Goal: Task Accomplishment & Management: Manage account settings

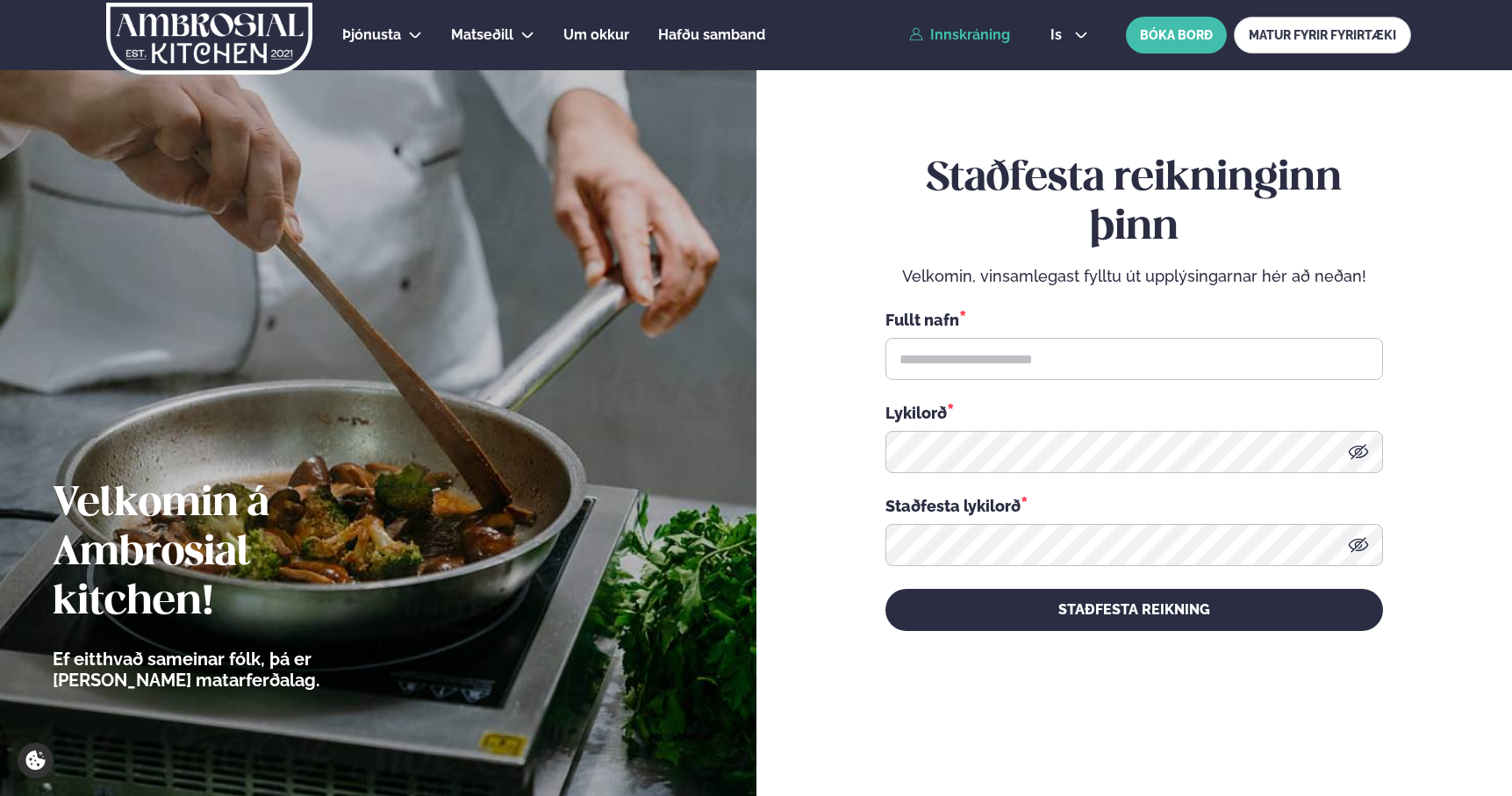
click at [955, 39] on link "Innskráning" at bounding box center [959, 34] width 101 height 16
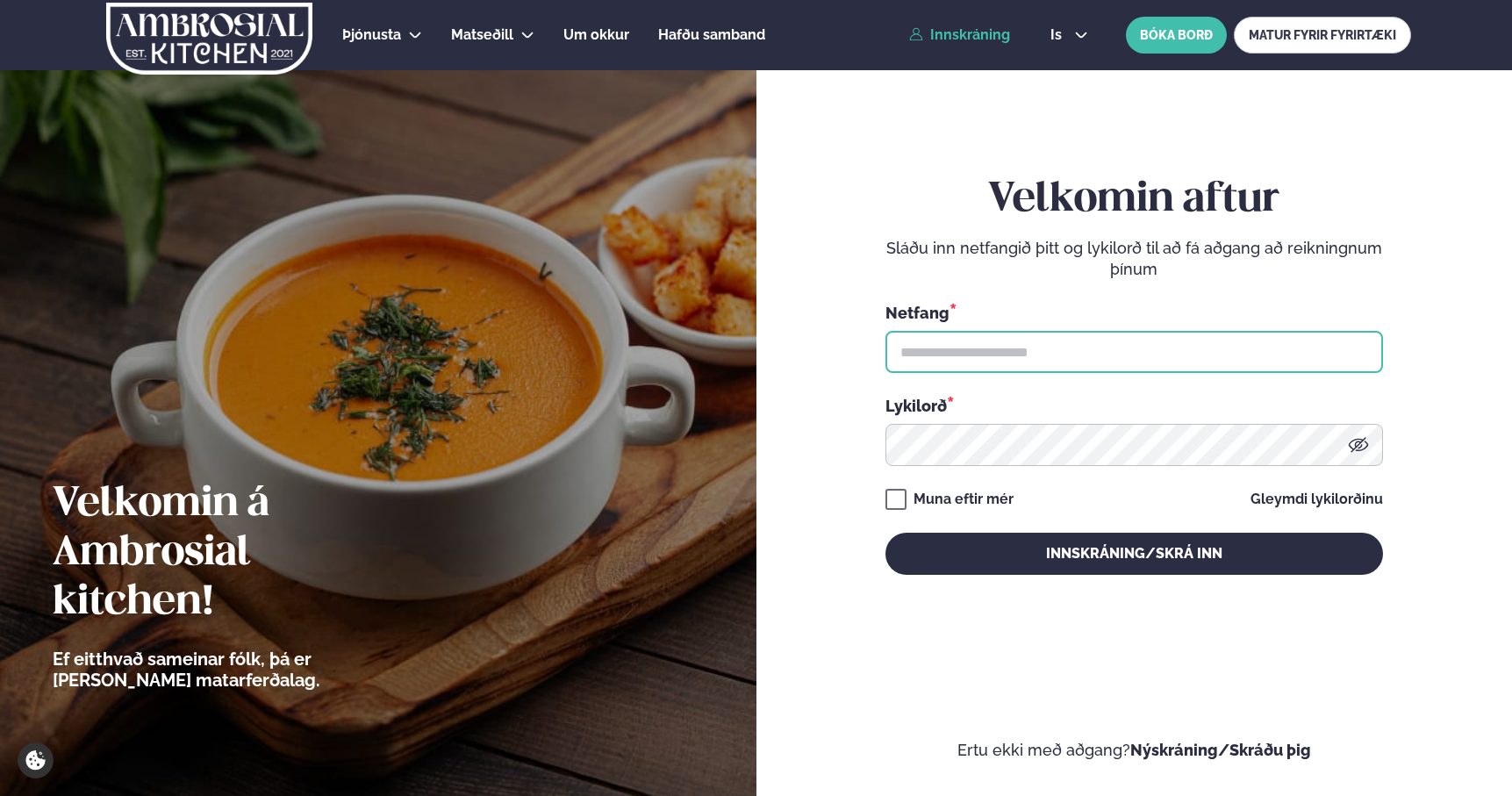
click at [953, 350] on input "text" at bounding box center [1134, 352] width 497 height 43
type input "**********"
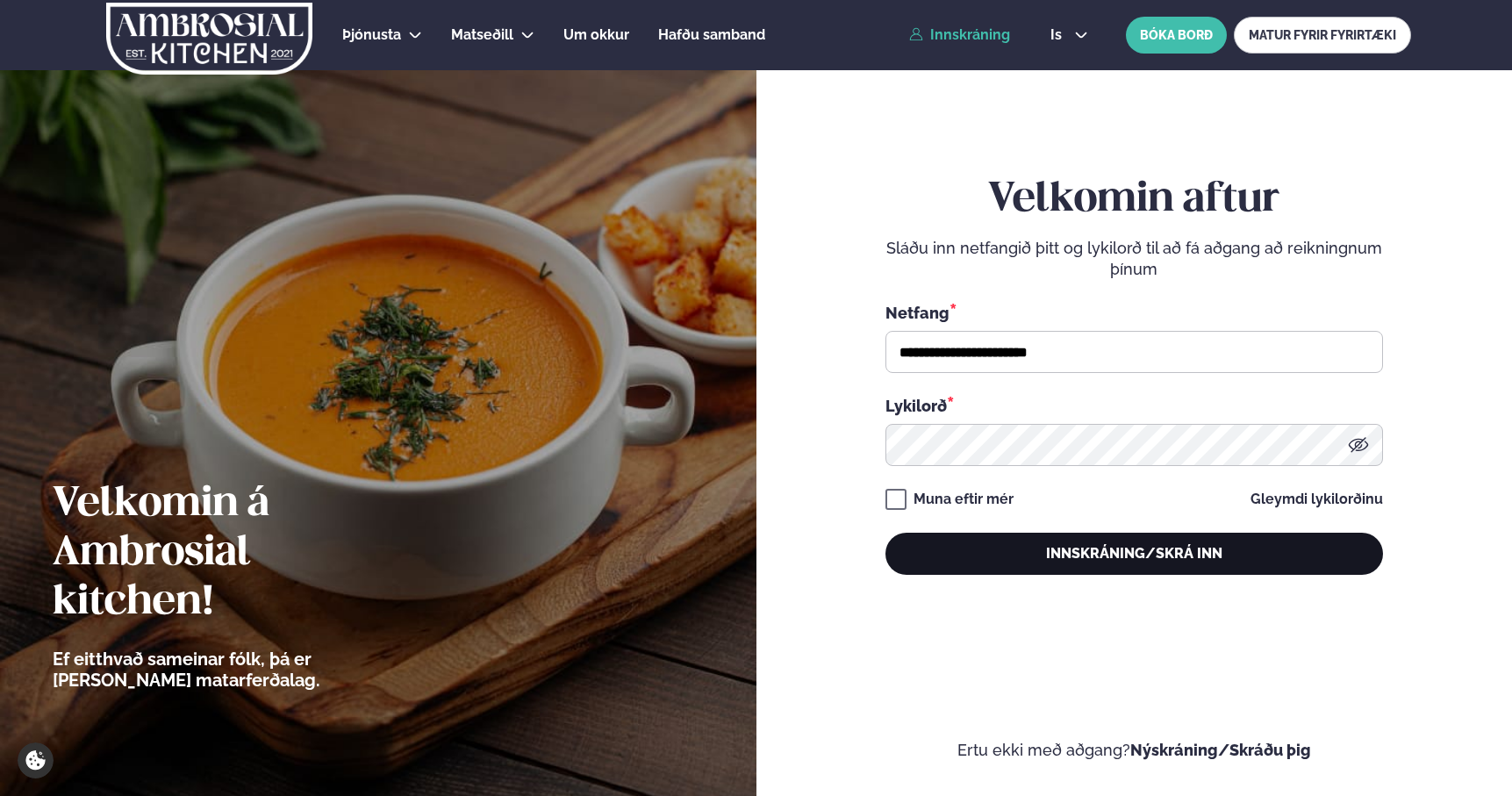
click at [974, 538] on button "Innskráning/Skrá inn" at bounding box center [1134, 554] width 497 height 43
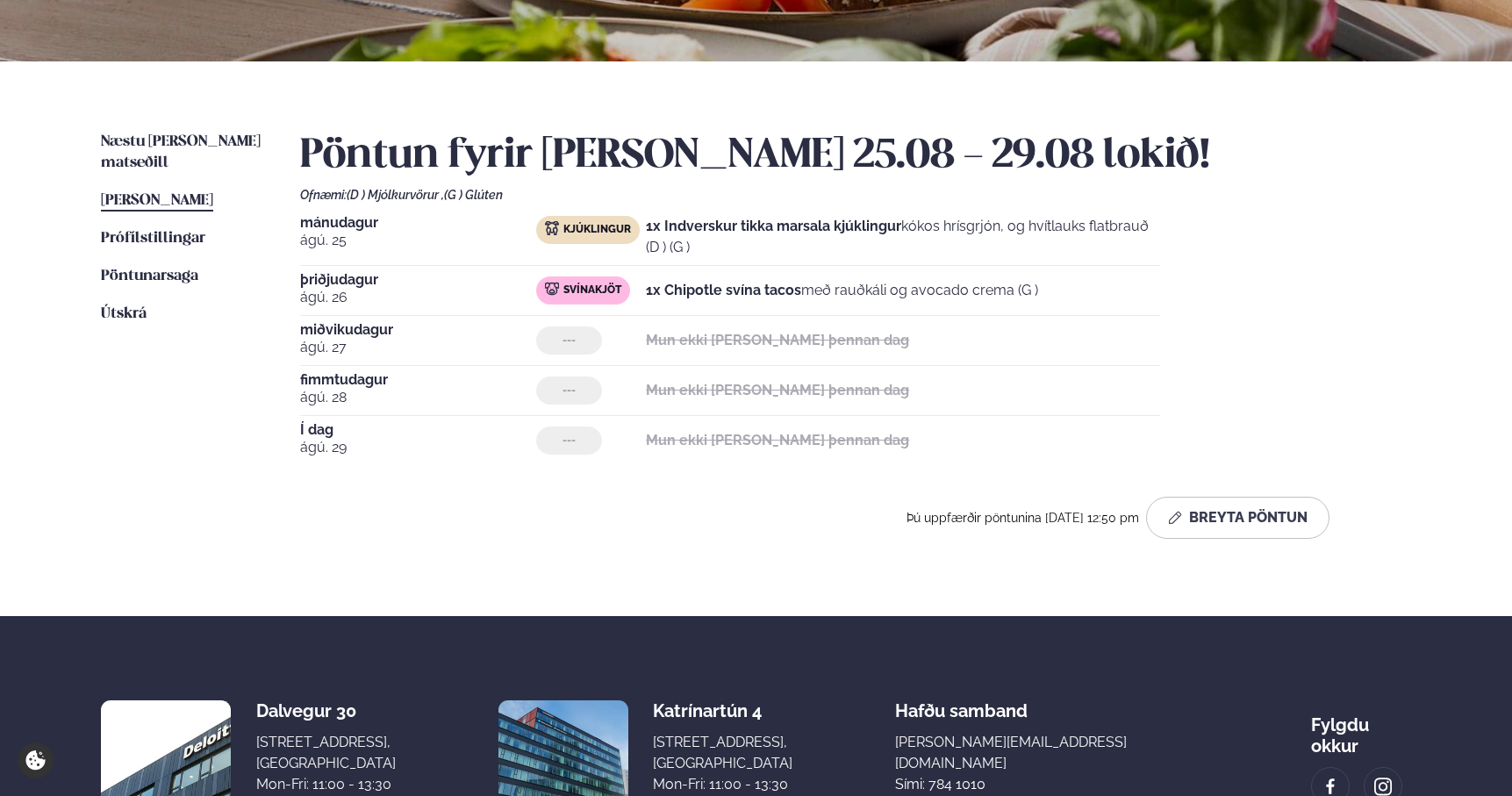
scroll to position [347, 0]
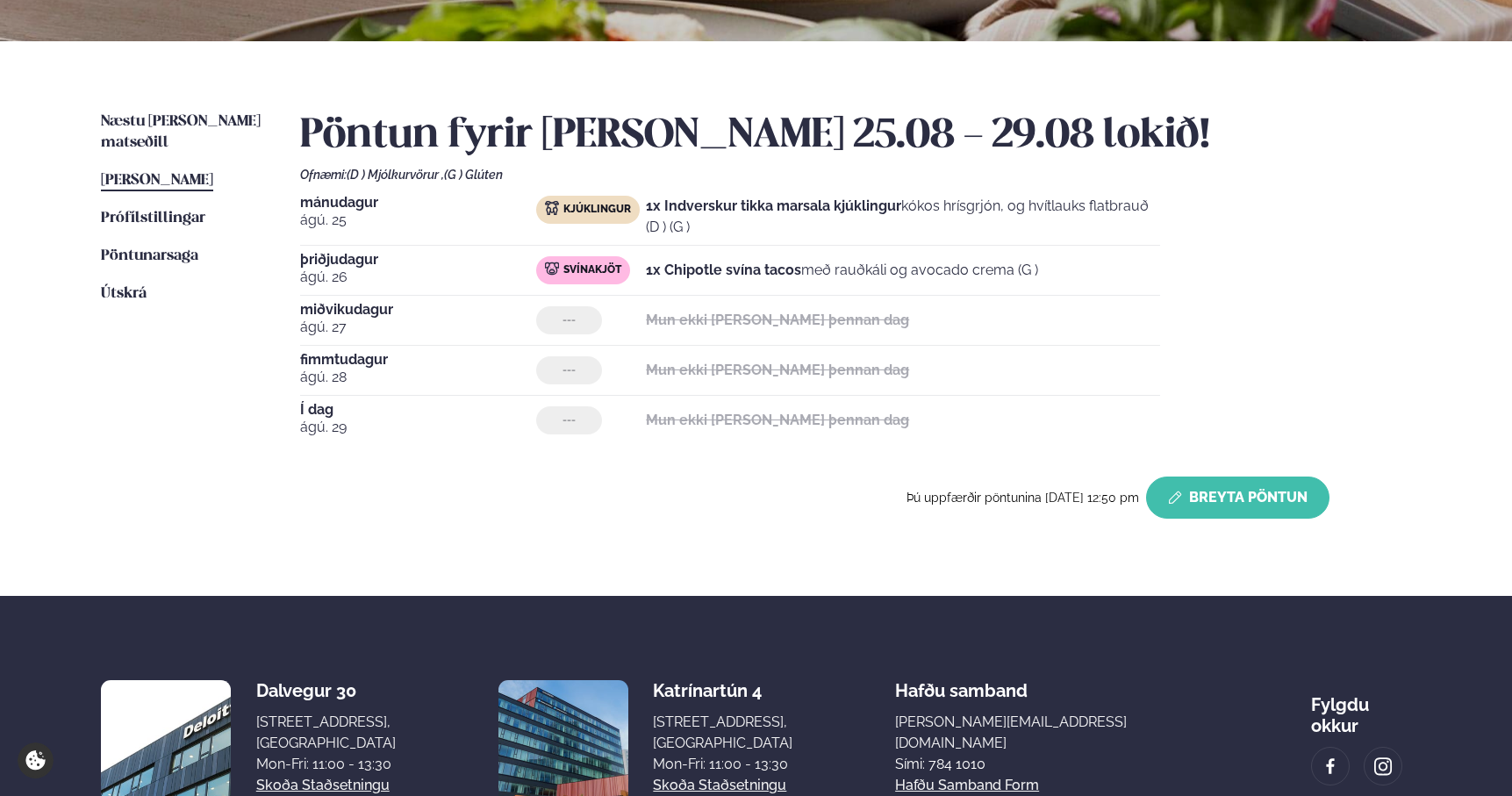
click at [1212, 491] on button "Breyta Pöntun" at bounding box center [1238, 498] width 183 height 43
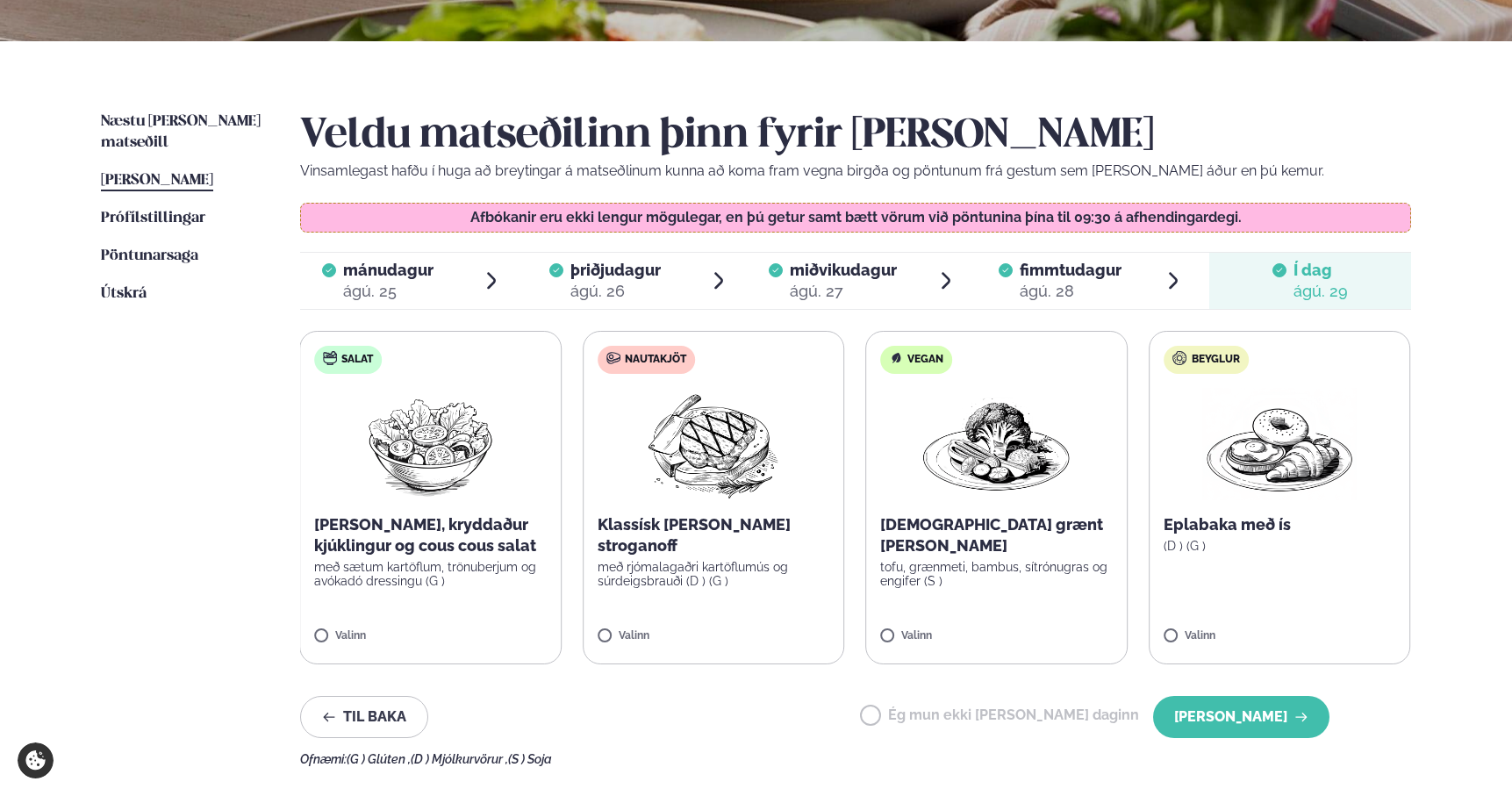
click at [380, 485] on img at bounding box center [431, 445] width 155 height 113
click at [420, 613] on label "Salat Sítrónu, kryddaður kjúklingur og cous cous salat með sætum kartöflum, trö…" at bounding box center [432, 497] width 262 height 334
click at [1260, 721] on button "[PERSON_NAME]" at bounding box center [1240, 717] width 177 height 43
